Goal: Task Accomplishment & Management: Complete application form

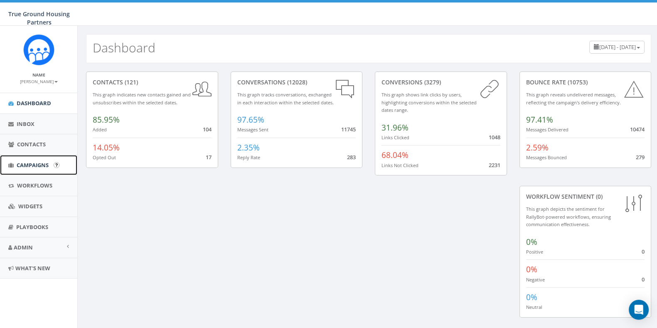
click at [25, 166] on span "Campaigns" at bounding box center [33, 164] width 32 height 7
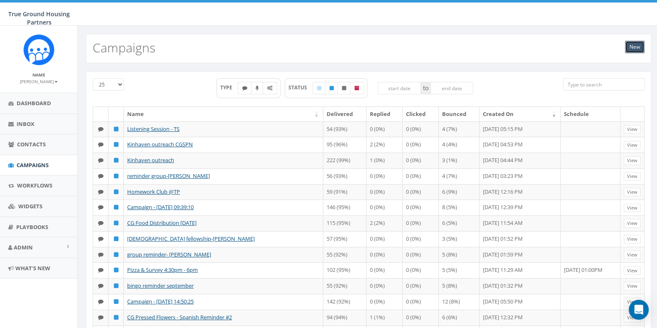
click at [628, 51] on link "New" at bounding box center [635, 47] width 20 height 12
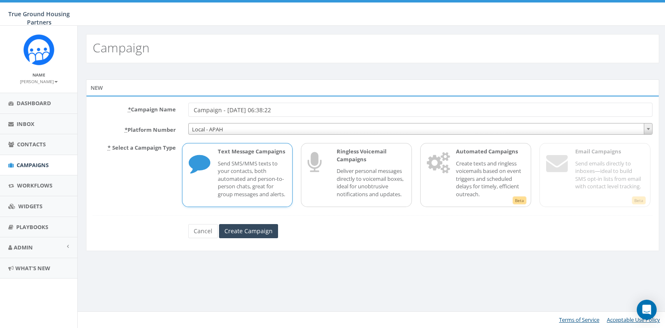
drag, startPoint x: 302, startPoint y: 107, endPoint x: 176, endPoint y: 108, distance: 125.5
click at [176, 108] on div "* Campaign Name Campaign - 09/26/2025, 06:38:22" at bounding box center [372, 110] width 572 height 14
type input "CG survey outreach"
click at [241, 236] on input "Create Campaign" at bounding box center [248, 231] width 59 height 14
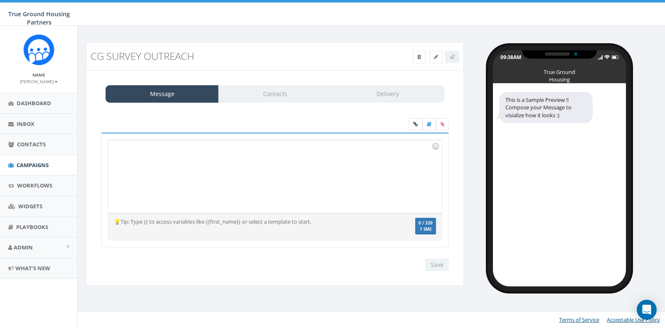
click at [140, 165] on div at bounding box center [274, 176] width 333 height 73
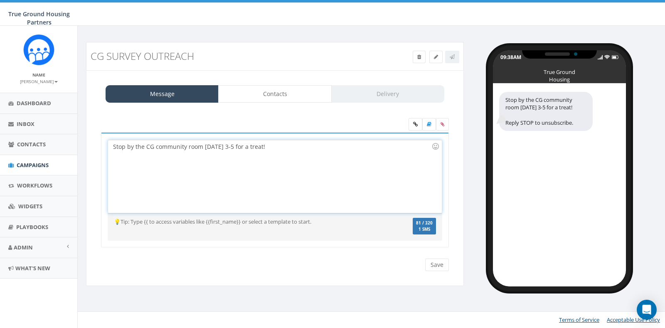
click at [113, 145] on div "Stop by the CG community room TODAY 3-5 for a treat!" at bounding box center [274, 176] width 333 height 73
click at [302, 145] on div "Friday Fun: Stop by the CG community room TODAY 3-5 for a treat!" at bounding box center [274, 176] width 333 height 73
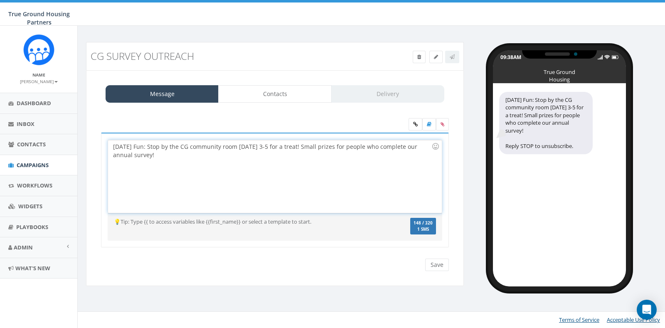
click at [370, 150] on div "Friday Fun: Stop by the CG community room TODAY 3-5 for a treat! Small prizes f…" at bounding box center [274, 176] width 333 height 73
click at [196, 157] on div "Friday Fun: Stop by the CG community room TODAY 3-5 for a treat! Small prizes f…" at bounding box center [274, 176] width 333 height 73
click at [404, 147] on div "Friday Fun: Stop by the CG community room TODAY 3-5 for a treat! Small prizes f…" at bounding box center [274, 176] width 333 height 73
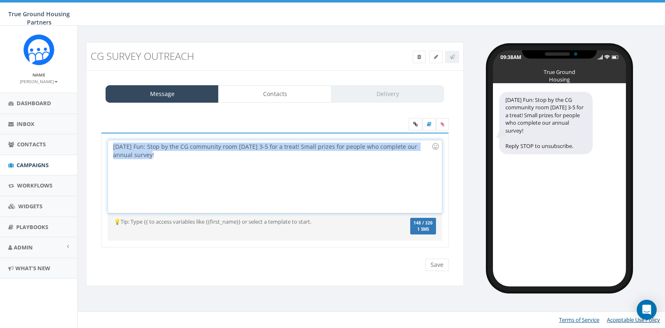
drag, startPoint x: 142, startPoint y: 152, endPoint x: 90, endPoint y: 143, distance: 52.8
click at [90, 143] on div "Message Contacts Delivery Friday Fun: Stop by the CG community room TODAY 3-5 f…" at bounding box center [275, 178] width 378 height 216
copy div "Friday Fun: Stop by the CG community room TODAY 3-5 for a treat! Small prizes f…"
click at [368, 198] on div "Friday Fun: Stop by the CG community room TODAY 3-5 for a treat! Small prizes f…" at bounding box center [274, 176] width 333 height 73
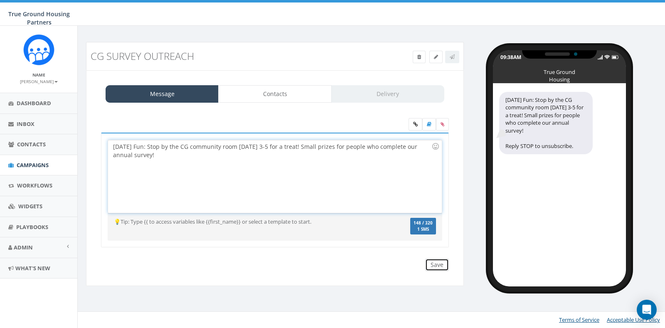
click at [436, 263] on input "Save" at bounding box center [437, 265] width 24 height 12
click at [277, 97] on link "Contacts" at bounding box center [274, 93] width 113 height 17
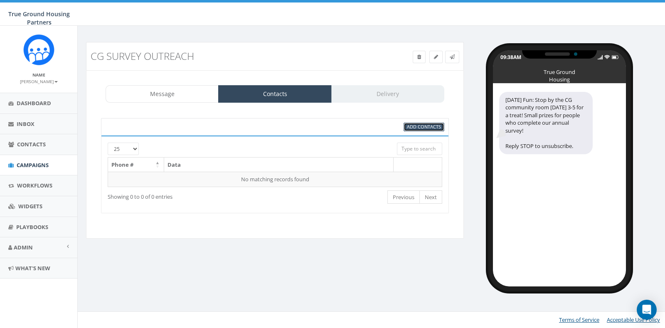
click at [427, 129] on span "Add Contacts" at bounding box center [424, 126] width 34 height 6
select select
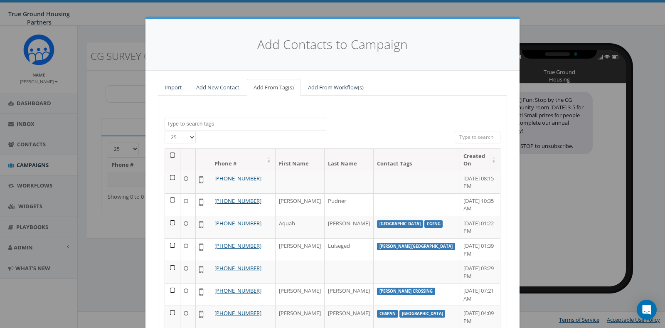
click at [220, 125] on textarea "Search" at bounding box center [246, 123] width 159 height 7
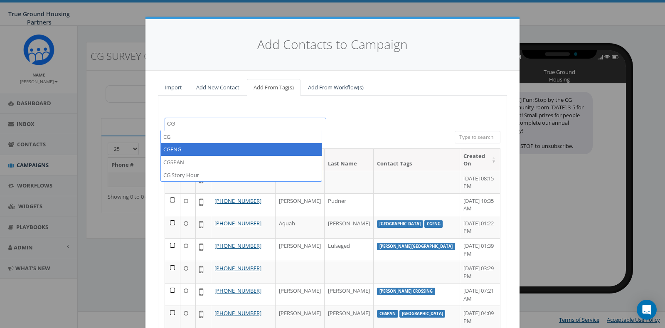
type textarea "CG"
select select "CGENG"
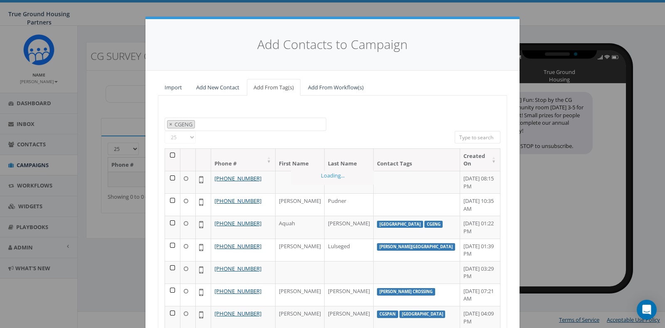
scroll to position [63, 0]
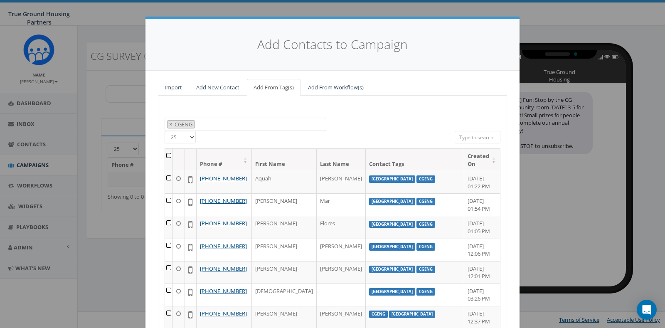
click at [170, 157] on th at bounding box center [169, 160] width 8 height 22
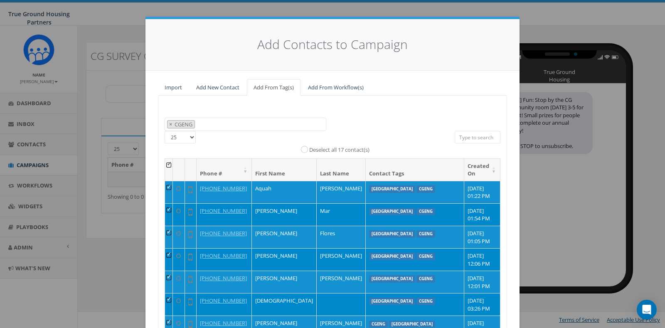
scroll to position [95, 0]
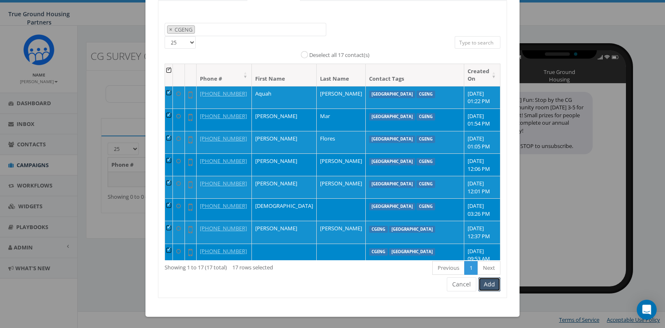
click at [491, 285] on button "Add" at bounding box center [489, 284] width 22 height 14
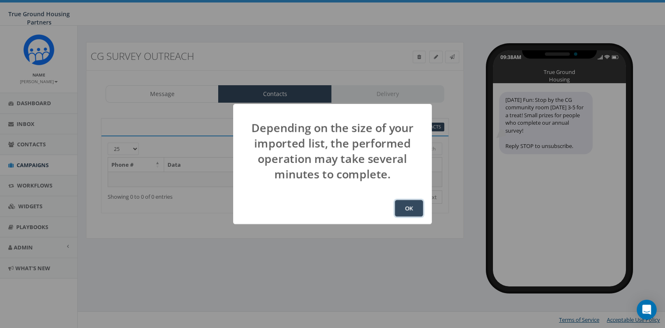
click at [416, 216] on button "OK" at bounding box center [409, 208] width 28 height 17
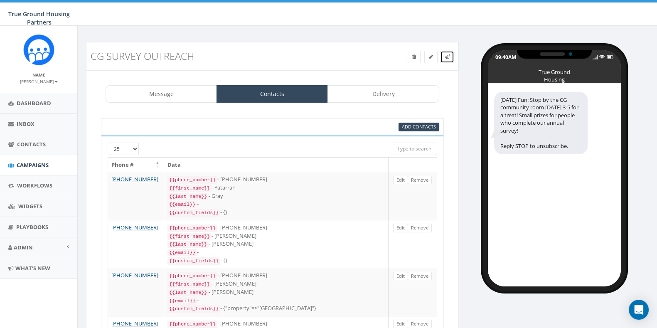
click at [450, 55] on link at bounding box center [447, 57] width 14 height 12
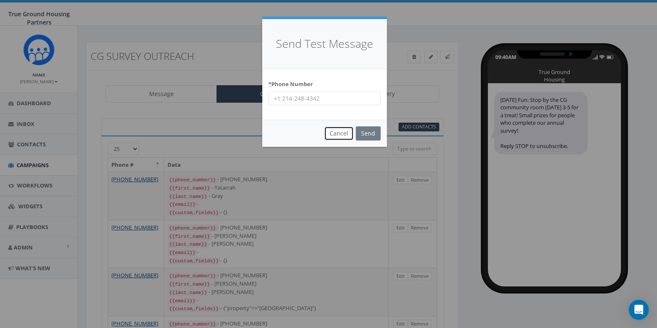
click at [346, 133] on button "Cancel" at bounding box center [339, 133] width 30 height 14
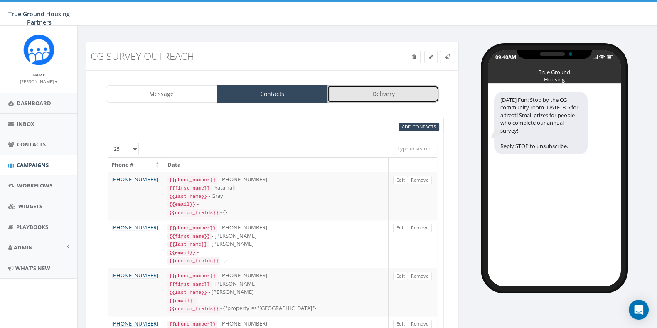
click at [387, 86] on link "Delivery" at bounding box center [383, 93] width 111 height 17
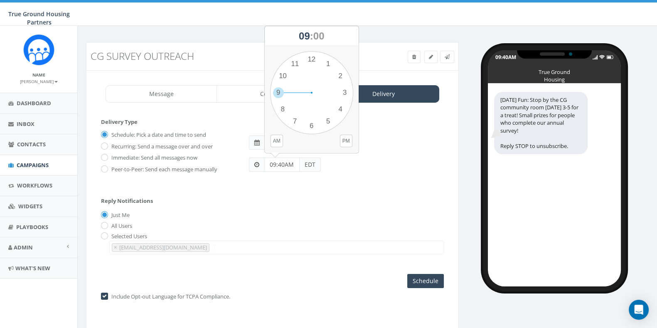
drag, startPoint x: 295, startPoint y: 165, endPoint x: 268, endPoint y: 164, distance: 26.6
click at [268, 164] on input "09:40AM" at bounding box center [281, 165] width 35 height 14
click at [373, 173] on div "Schedule: Pick a date and time to send Recurring: Send a message over and over …" at bounding box center [272, 155] width 343 height 54
click at [289, 165] on input "12:00" at bounding box center [281, 165] width 35 height 14
drag, startPoint x: 289, startPoint y: 165, endPoint x: 235, endPoint y: 163, distance: 54.5
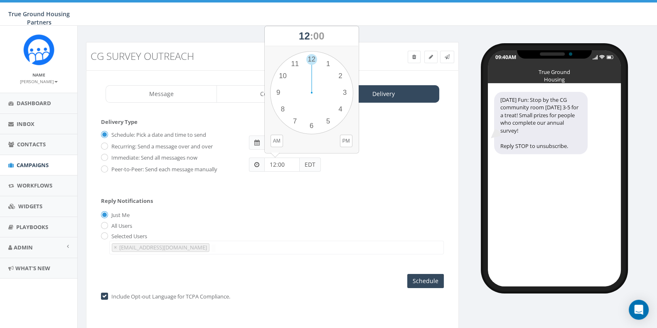
click at [235, 163] on div "Schedule: Pick a date and time to send Recurring: Send a message over and over …" at bounding box center [272, 151] width 355 height 46
type input "11:30 AM"
click at [322, 231] on div "Reply Notifications Just Me All Users Selected Users hspears@truegroundhousing.…" at bounding box center [272, 224] width 343 height 69
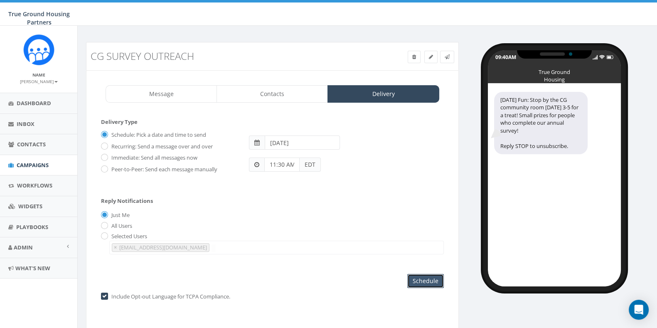
click at [414, 283] on input "Schedule" at bounding box center [425, 281] width 37 height 14
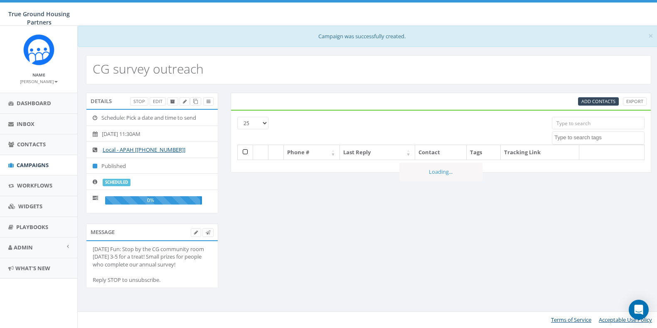
select select
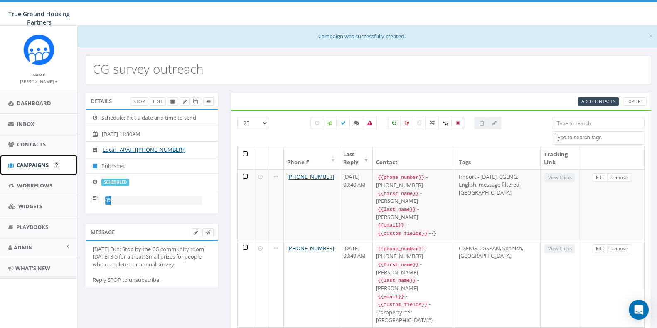
click at [31, 167] on span "Campaigns" at bounding box center [33, 164] width 32 height 7
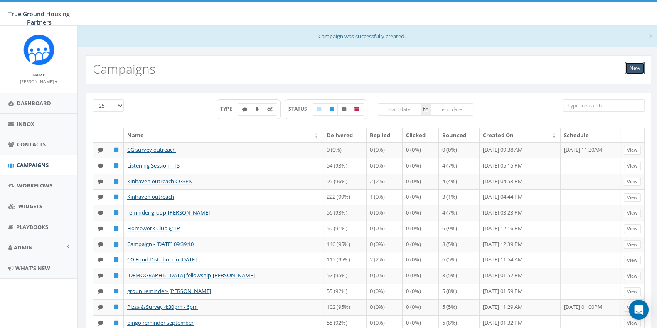
click at [642, 72] on link "New" at bounding box center [635, 68] width 20 height 12
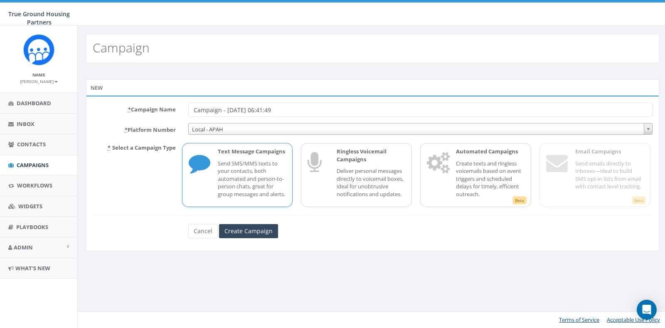
drag, startPoint x: 301, startPoint y: 109, endPoint x: 183, endPoint y: 114, distance: 117.3
click at [183, 114] on div "Campaign - 09/26/2025, 06:41:49" at bounding box center [420, 110] width 477 height 14
type input "CG survey outreach-Spanish"
click at [240, 238] on input "Create Campaign" at bounding box center [248, 231] width 59 height 14
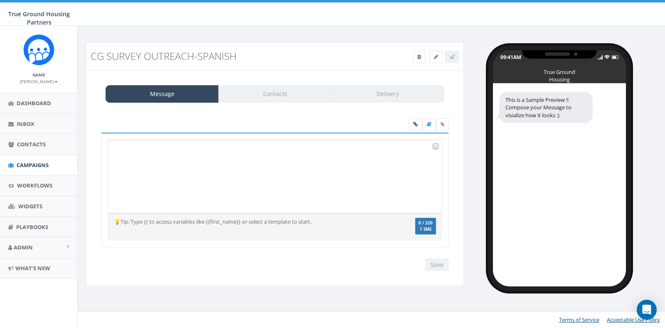
click at [151, 148] on div at bounding box center [274, 176] width 333 height 73
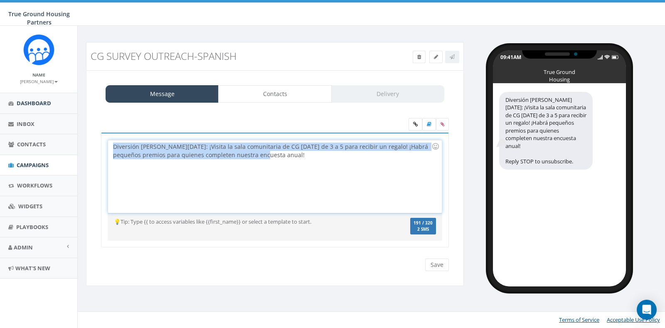
drag, startPoint x: 263, startPoint y: 161, endPoint x: 40, endPoint y: 92, distance: 233.1
click at [40, 92] on body "True Ground Housing Partners True Ground Housing Partners Profile Sign Out 12.1…" at bounding box center [332, 164] width 665 height 328
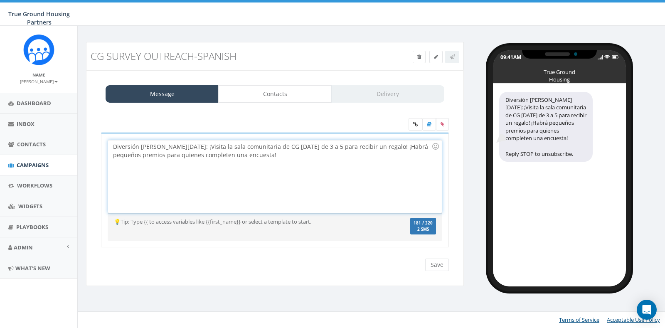
click at [170, 147] on div "Diversión de viernes: ¡Visita la sala comunitaria de CG HOY de 3 a 5 para recib…" at bounding box center [274, 176] width 333 height 73
click at [355, 149] on div "Diversión de viernes ¡Visita la sala comunitaria de CG HOY de 3 a 5 para recibi…" at bounding box center [274, 176] width 333 height 73
click at [258, 145] on div "Diversión de viernes ¡Visita la sala comunitaria de CG HOY de 3 a 5 para recibi…" at bounding box center [274, 176] width 333 height 73
click at [272, 146] on div "Diversión de viernes ¡Visita la sala comunitaria HOY de 3 a 5 para recibir un r…" at bounding box center [274, 176] width 333 height 73
drag, startPoint x: 209, startPoint y: 160, endPoint x: 336, endPoint y: 146, distance: 127.2
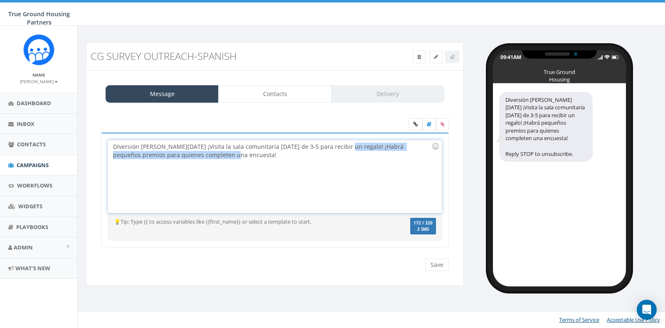
click at [336, 146] on div "Diversión de viernes ¡Visita la sala comunitaria HOY de 3-5 para recibir un reg…" at bounding box center [274, 176] width 333 height 73
drag, startPoint x: 296, startPoint y: 161, endPoint x: 333, endPoint y: 145, distance: 39.6
click at [333, 145] on div "Diversión de viernes ¡Visita la sala comunitaria HOY de 3-5 para recibir un reg…" at bounding box center [274, 176] width 333 height 73
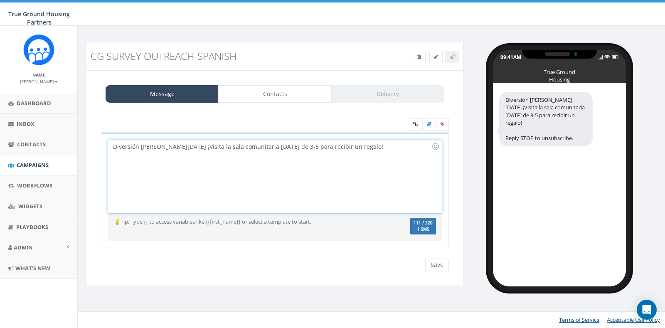
click at [318, 155] on div "Diversión de viernes ¡Visita la sala comunitaria HOY de 3-5 para recibir un reg…" at bounding box center [274, 176] width 333 height 73
click at [268, 146] on div "Diversión de viernes ¡Visita la sala comunitaria HOY de 3-5 para recibir un reg…" at bounding box center [274, 176] width 333 height 73
click at [239, 146] on div "Diversión de viernes ¡Visita la sala comunitaria HOY de 3 a 5 para recibir un r…" at bounding box center [274, 176] width 333 height 73
click at [320, 168] on div "Diversión de viernes ¡Visita la sala comunitaria de [GEOGRAPHIC_DATA] HOY de 3 …" at bounding box center [274, 176] width 333 height 73
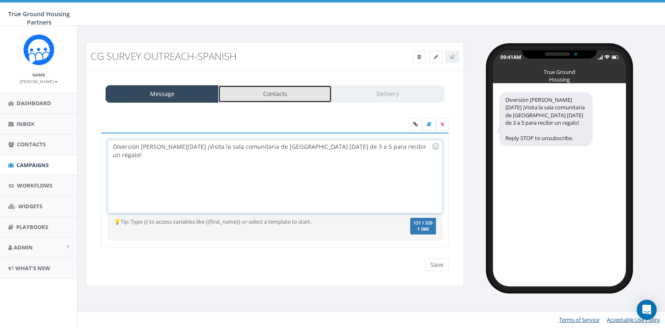
click at [285, 97] on link "Contacts" at bounding box center [274, 93] width 113 height 17
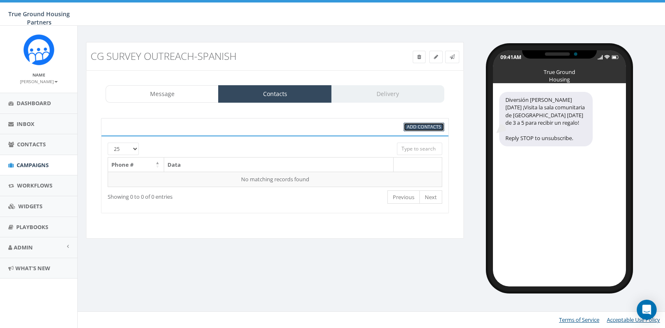
click at [413, 123] on span "Add Contacts" at bounding box center [424, 126] width 34 height 6
select select
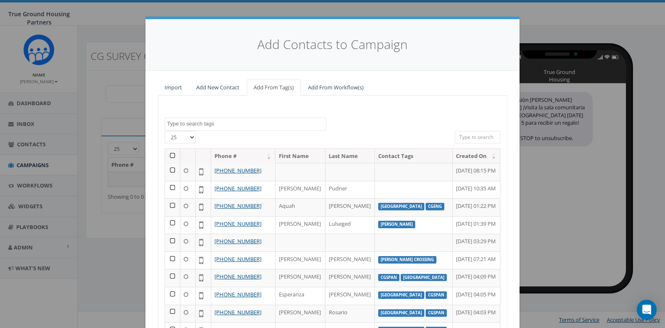
click at [252, 126] on textarea "Search" at bounding box center [246, 123] width 159 height 7
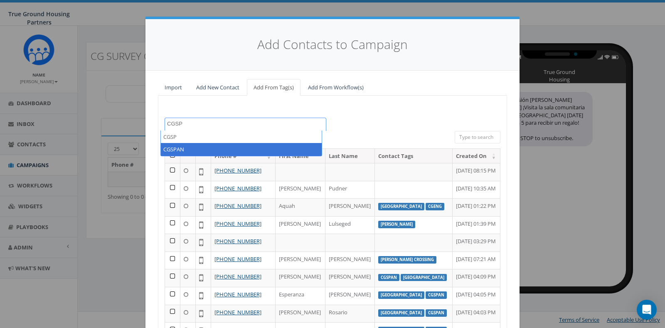
type textarea "CGSP"
select select "CGSPAN"
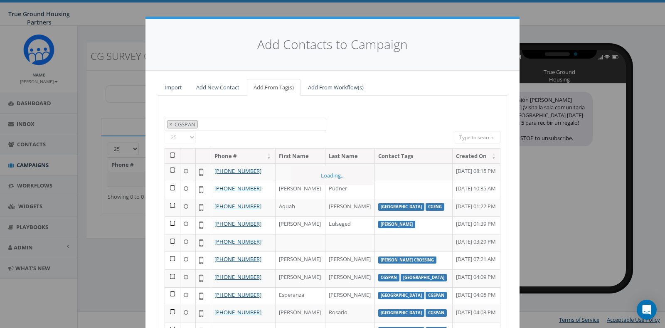
scroll to position [70, 0]
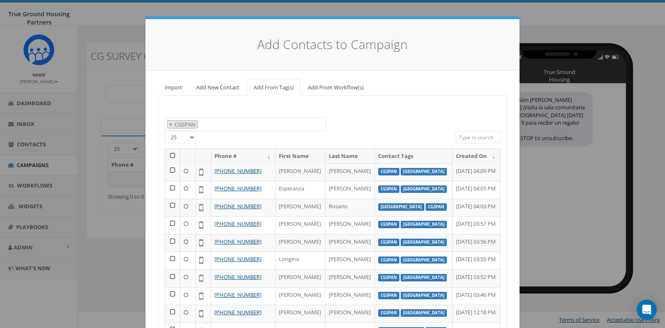
click at [170, 158] on th at bounding box center [172, 156] width 15 height 15
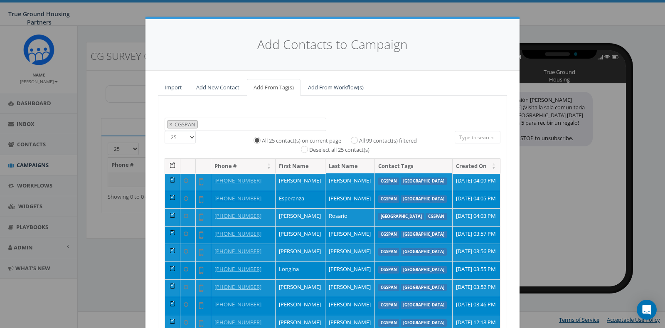
click at [360, 138] on label "All 99 contact(s) filtered" at bounding box center [388, 141] width 58 height 8
click at [359, 138] on input "All 99 contact(s) filtered" at bounding box center [356, 139] width 5 height 5
radio input "true"
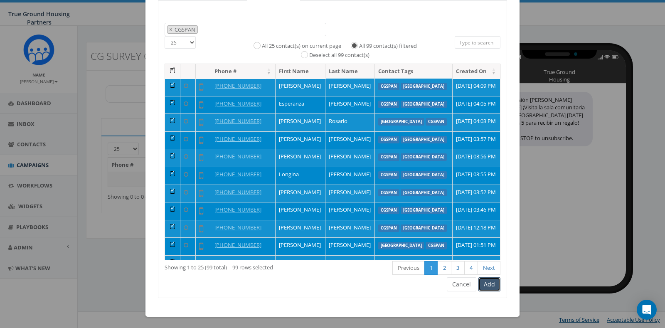
click at [494, 286] on button "Add" at bounding box center [489, 284] width 22 height 14
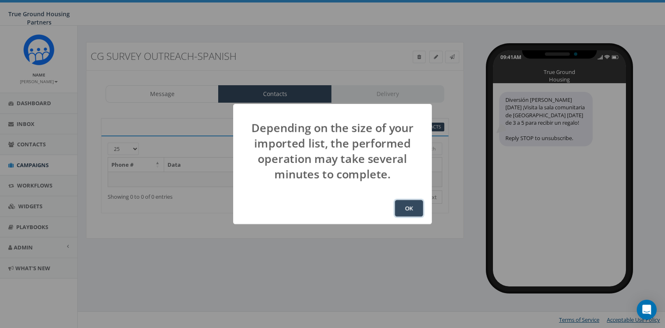
click at [416, 207] on button "OK" at bounding box center [409, 208] width 28 height 17
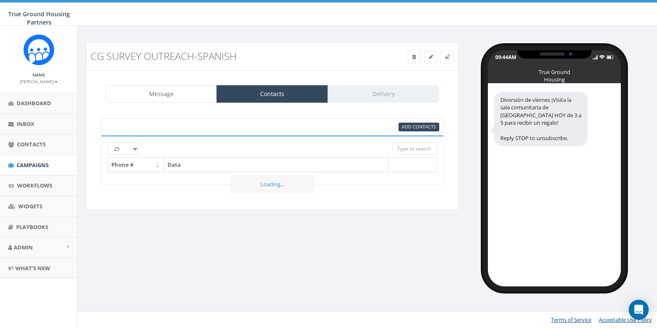
select select "1129"
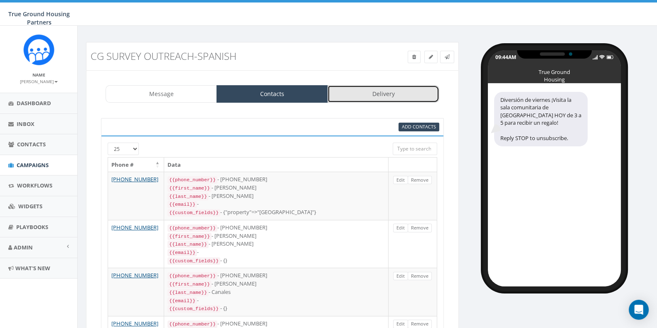
click at [385, 95] on link "Delivery" at bounding box center [383, 93] width 111 height 17
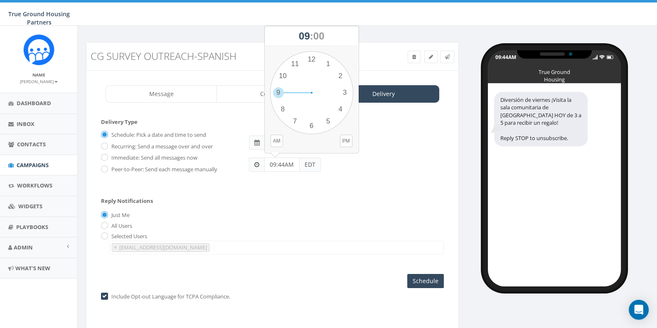
drag, startPoint x: 294, startPoint y: 165, endPoint x: 254, endPoint y: 163, distance: 40.0
click at [254, 163] on div "09:44AM EDT" at bounding box center [285, 165] width 72 height 14
type input "11:30"
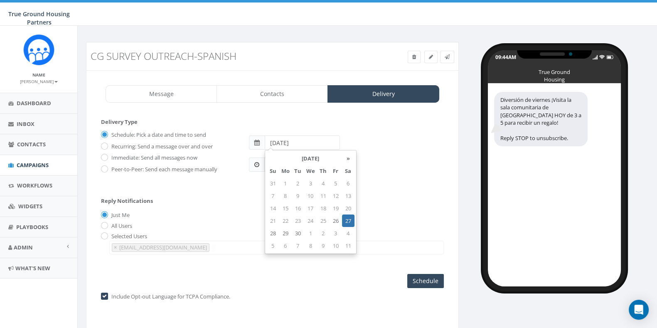
click at [328, 140] on input "2025-09-27" at bounding box center [302, 142] width 75 height 14
type input "2025-09-26"
click at [392, 214] on div "Just Me" at bounding box center [272, 215] width 343 height 9
click at [428, 282] on input "Schedule" at bounding box center [425, 281] width 37 height 14
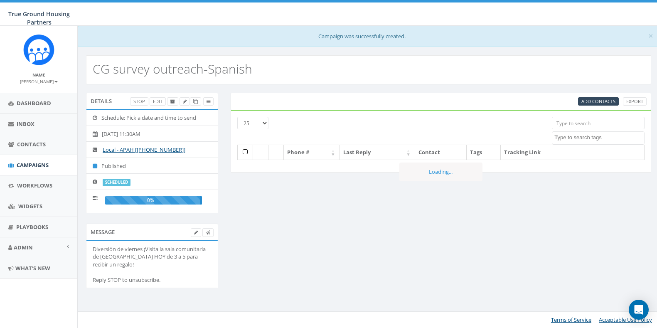
select select
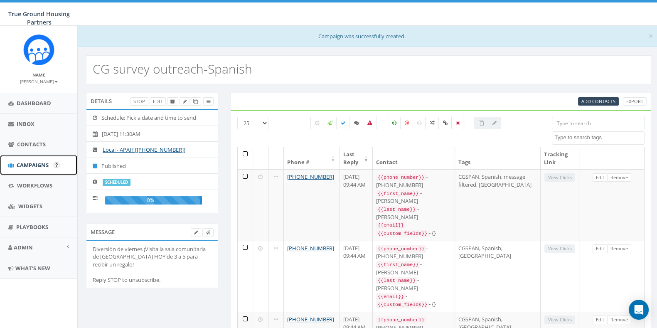
click at [36, 165] on span "Campaigns" at bounding box center [33, 164] width 32 height 7
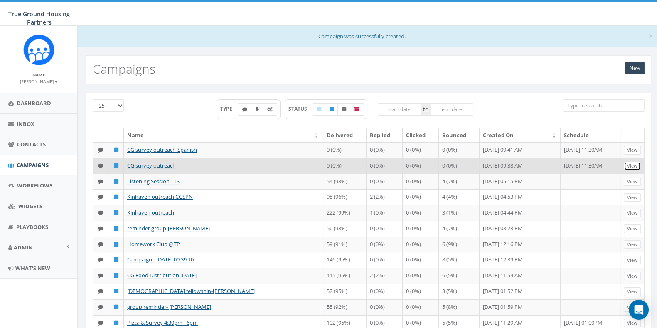
click at [632, 170] on link "View" at bounding box center [632, 166] width 17 height 9
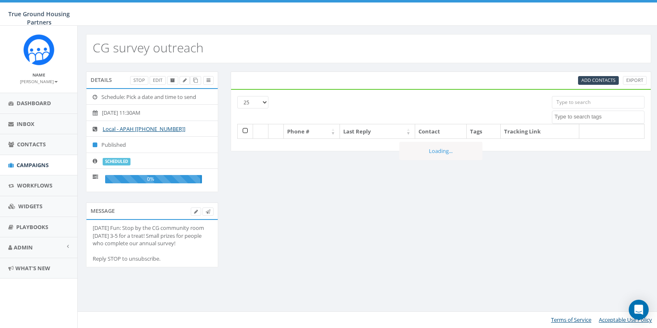
select select
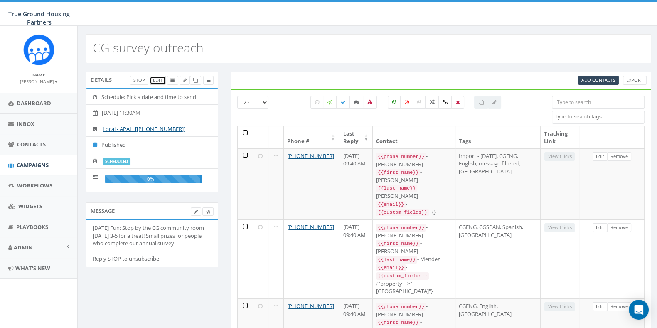
click at [158, 81] on link "Edit" at bounding box center [158, 80] width 16 height 9
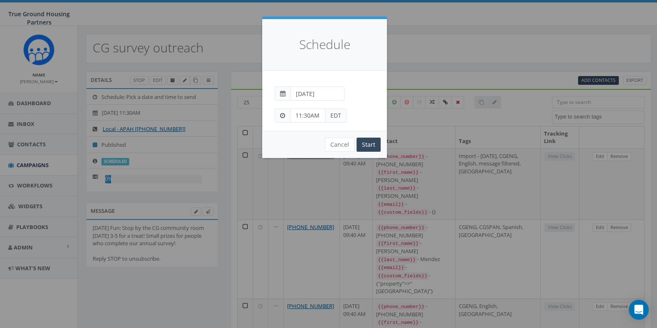
click at [330, 92] on input "[DATE]" at bounding box center [318, 93] width 54 height 14
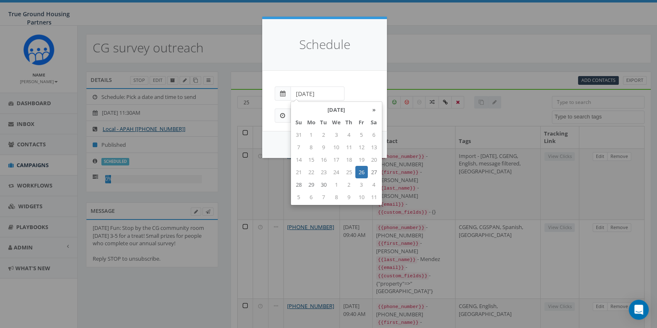
type input "2025-09-26"
click at [356, 71] on div "Peer-to-Peer: Send each message manually Immediate: Send all messages now Sched…" at bounding box center [324, 101] width 125 height 60
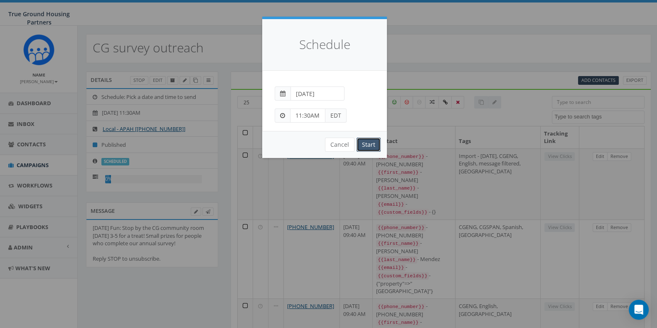
click at [368, 146] on input "Start" at bounding box center [369, 145] width 24 height 14
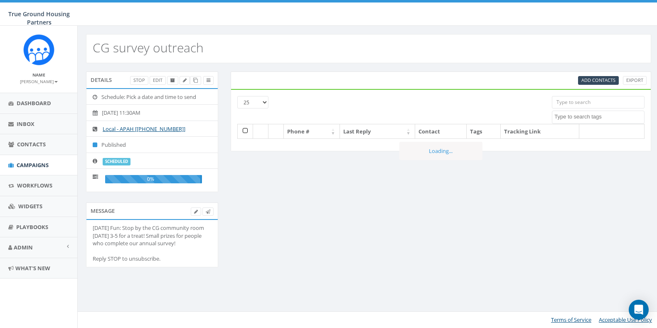
select select
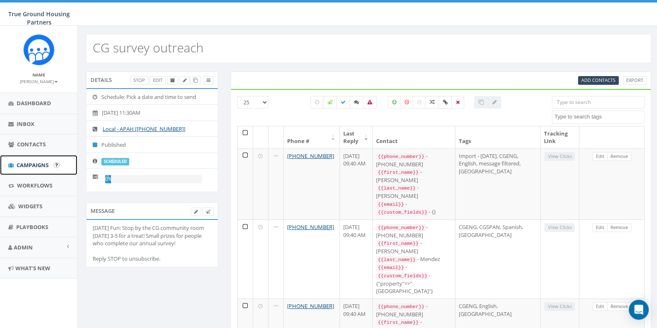
click at [27, 164] on span "Campaigns" at bounding box center [33, 164] width 32 height 7
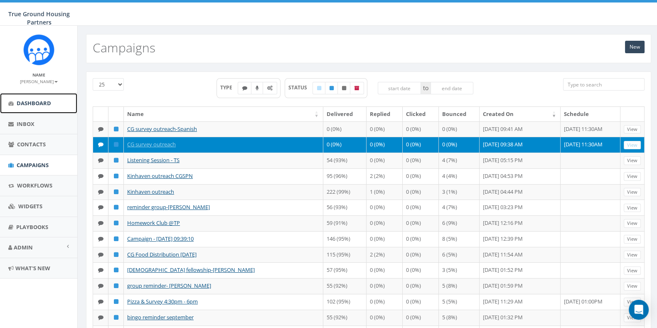
click at [27, 101] on span "Dashboard" at bounding box center [34, 102] width 34 height 7
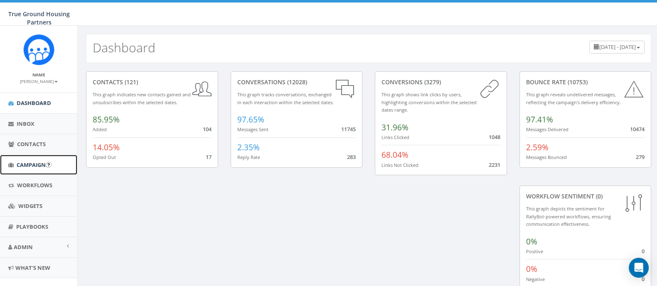
click at [31, 165] on span "Campaigns" at bounding box center [33, 164] width 32 height 7
